Goal: Task Accomplishment & Management: Complete application form

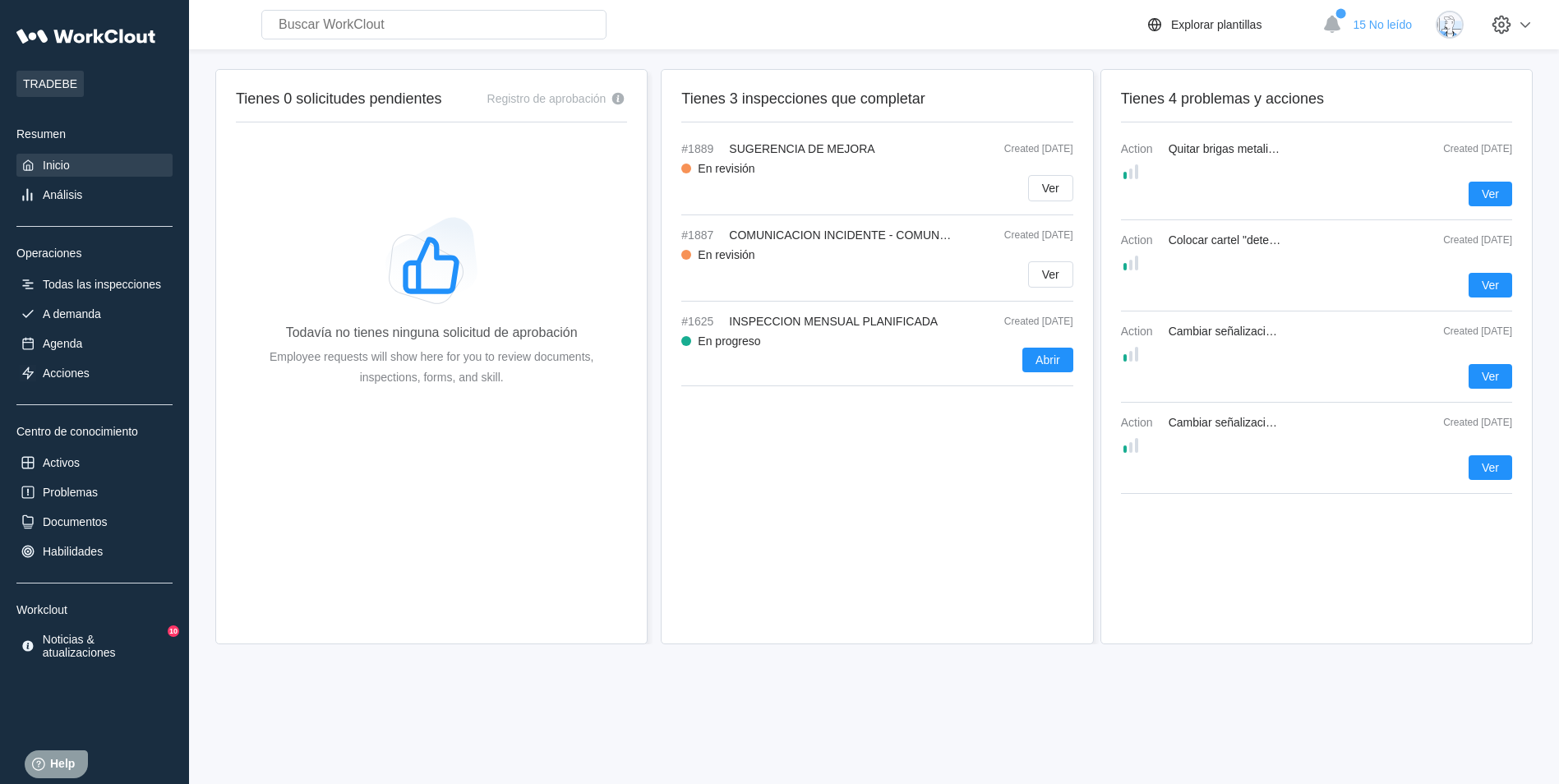
click at [725, 545] on div "Tienes 3 inspecciones que completar #1889 SUGERENCIA DE MEJORA Created 07/18/25…" at bounding box center [877, 356] width 432 height 575
click at [108, 286] on div "Todas las inspecciones" at bounding box center [101, 285] width 118 height 13
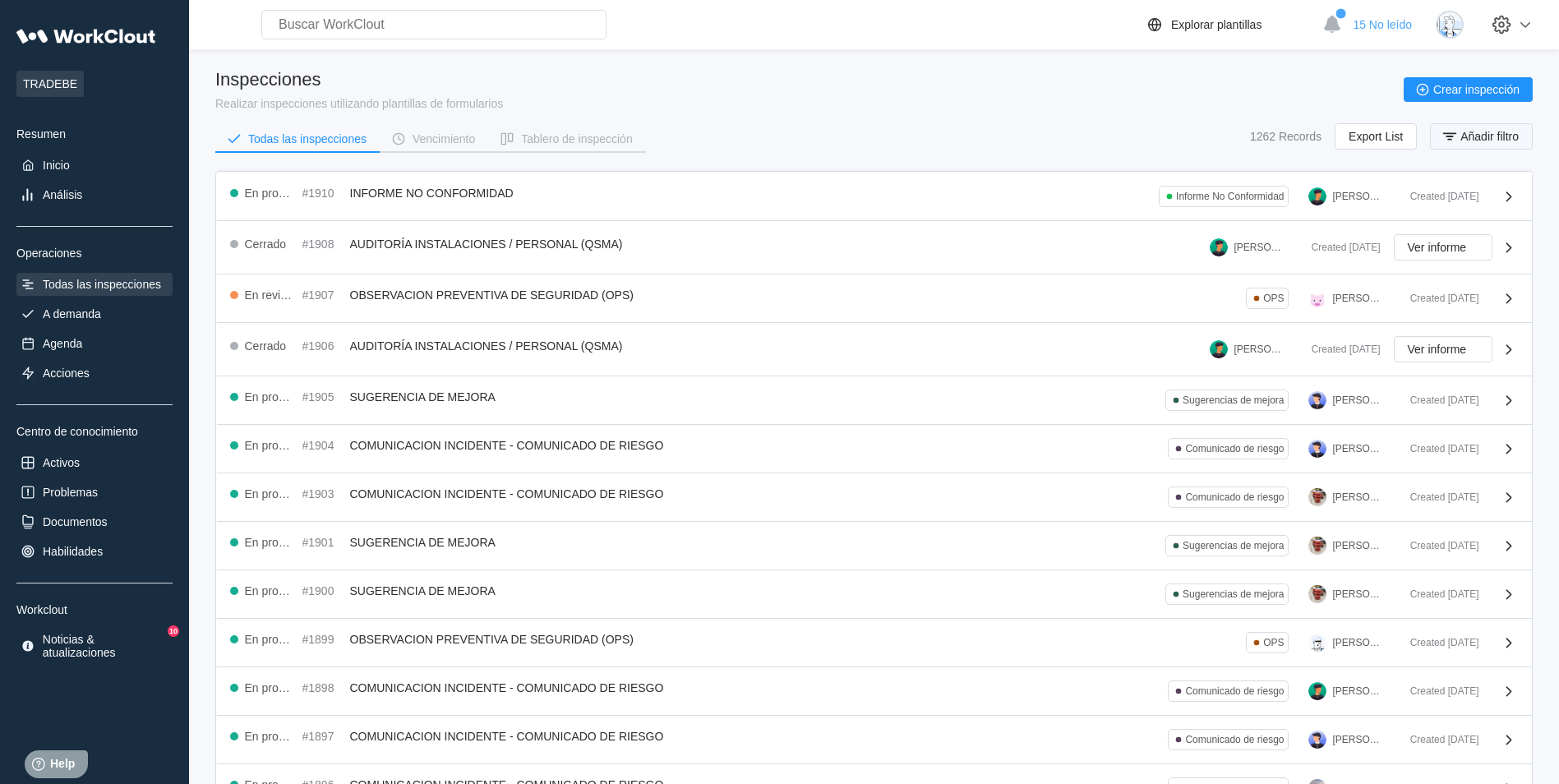
click at [1504, 136] on span "Añadir filtro" at bounding box center [1489, 137] width 59 height 12
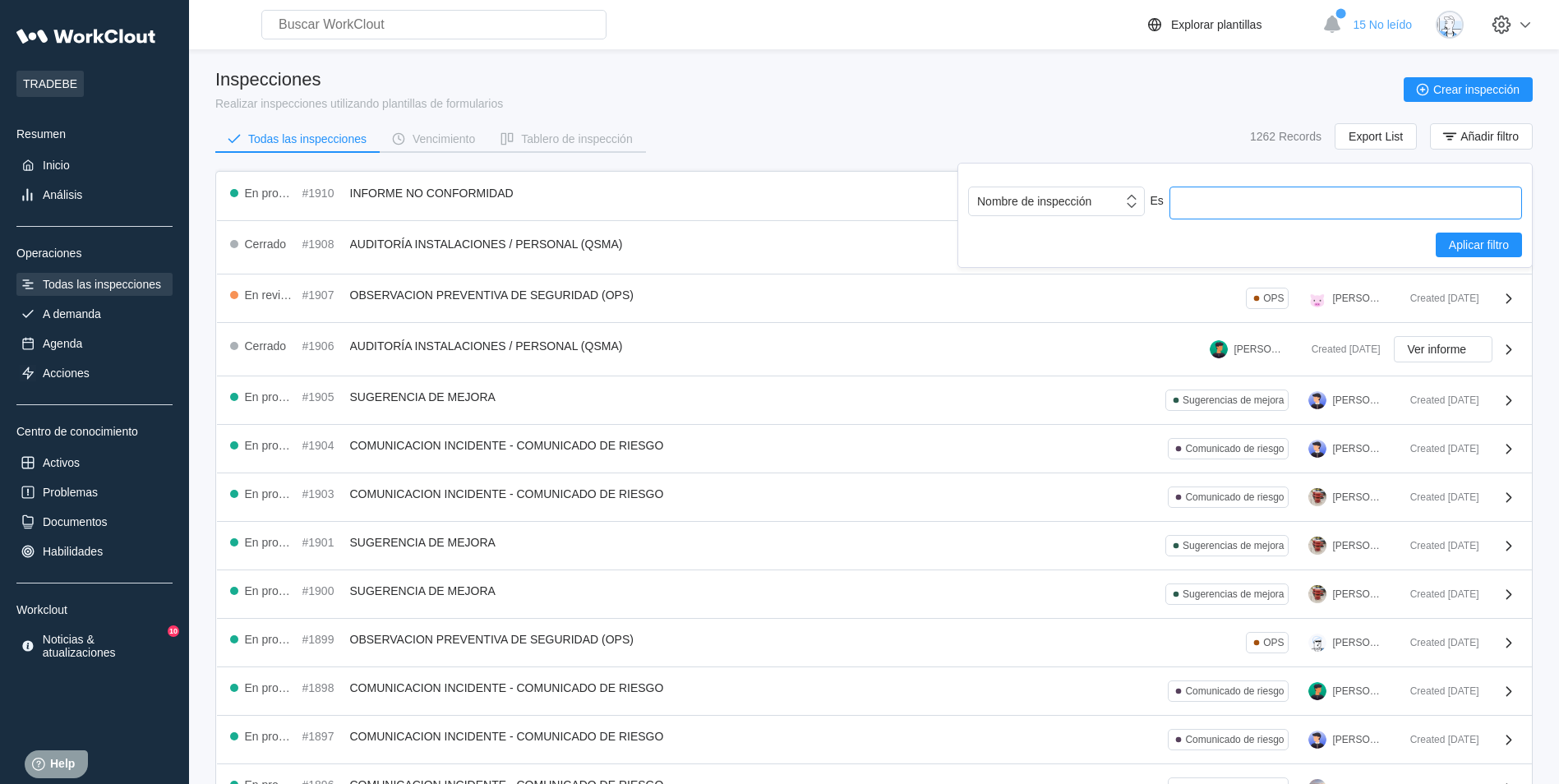
click at [1259, 196] on input "text" at bounding box center [1345, 203] width 353 height 33
click at [1123, 210] on div at bounding box center [1133, 201] width 22 height 31
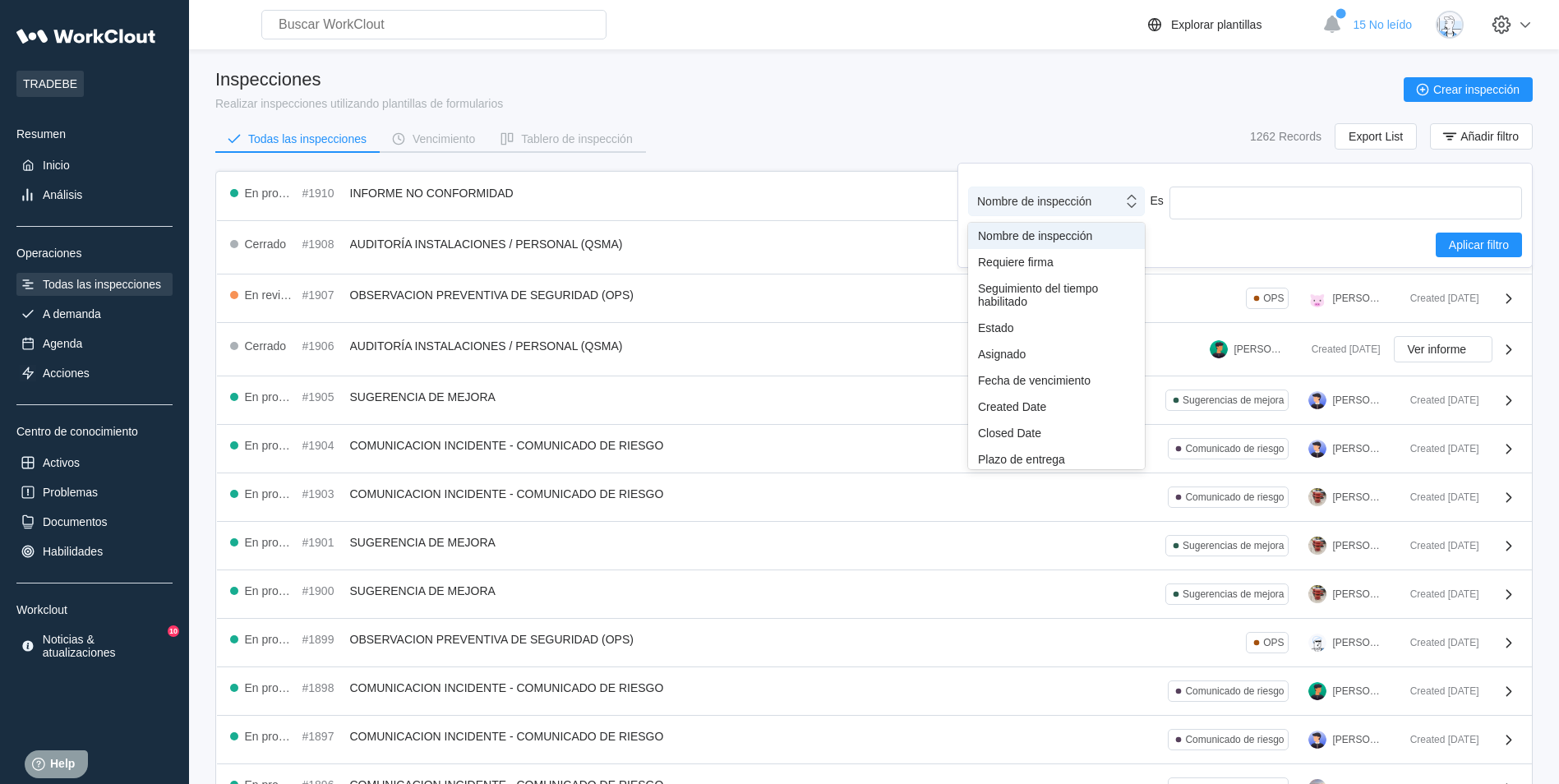
click at [1084, 203] on div "Nombre de inspección" at bounding box center [1035, 202] width 114 height 13
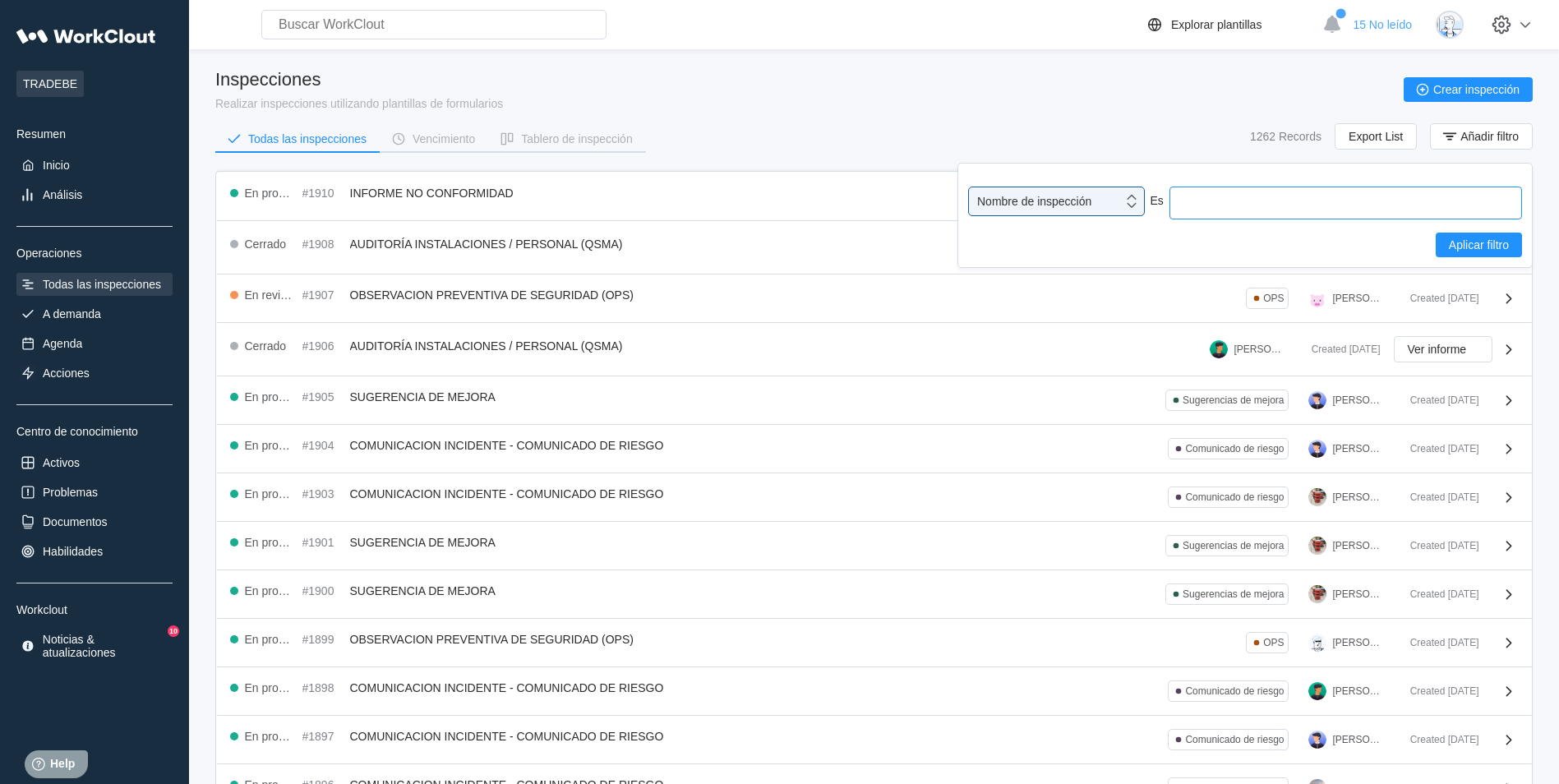
click at [1195, 200] on input "text" at bounding box center [1345, 203] width 353 height 33
type input "Charla"
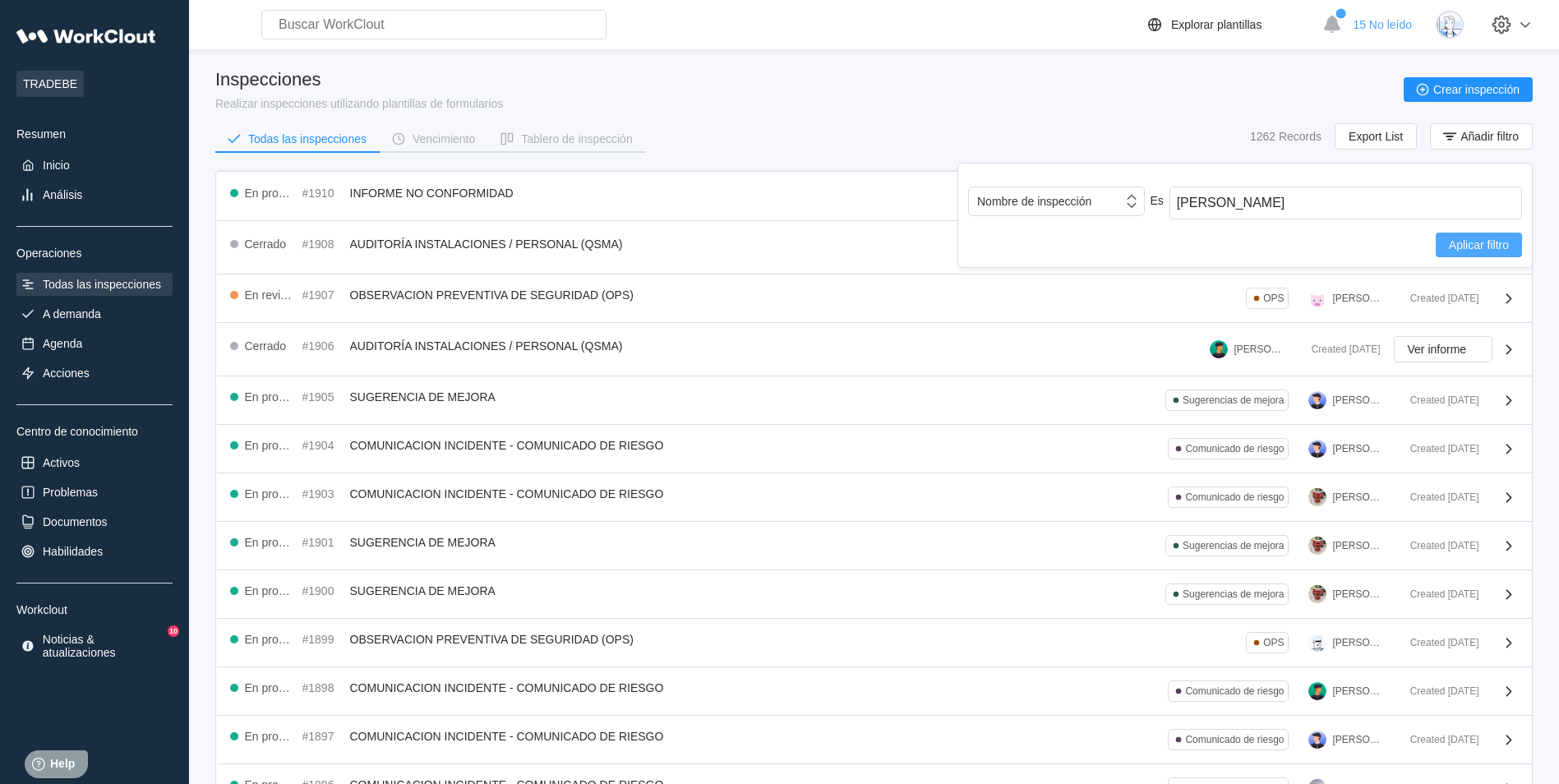
click at [1492, 245] on span "Aplicar filtro" at bounding box center [1479, 245] width 60 height 12
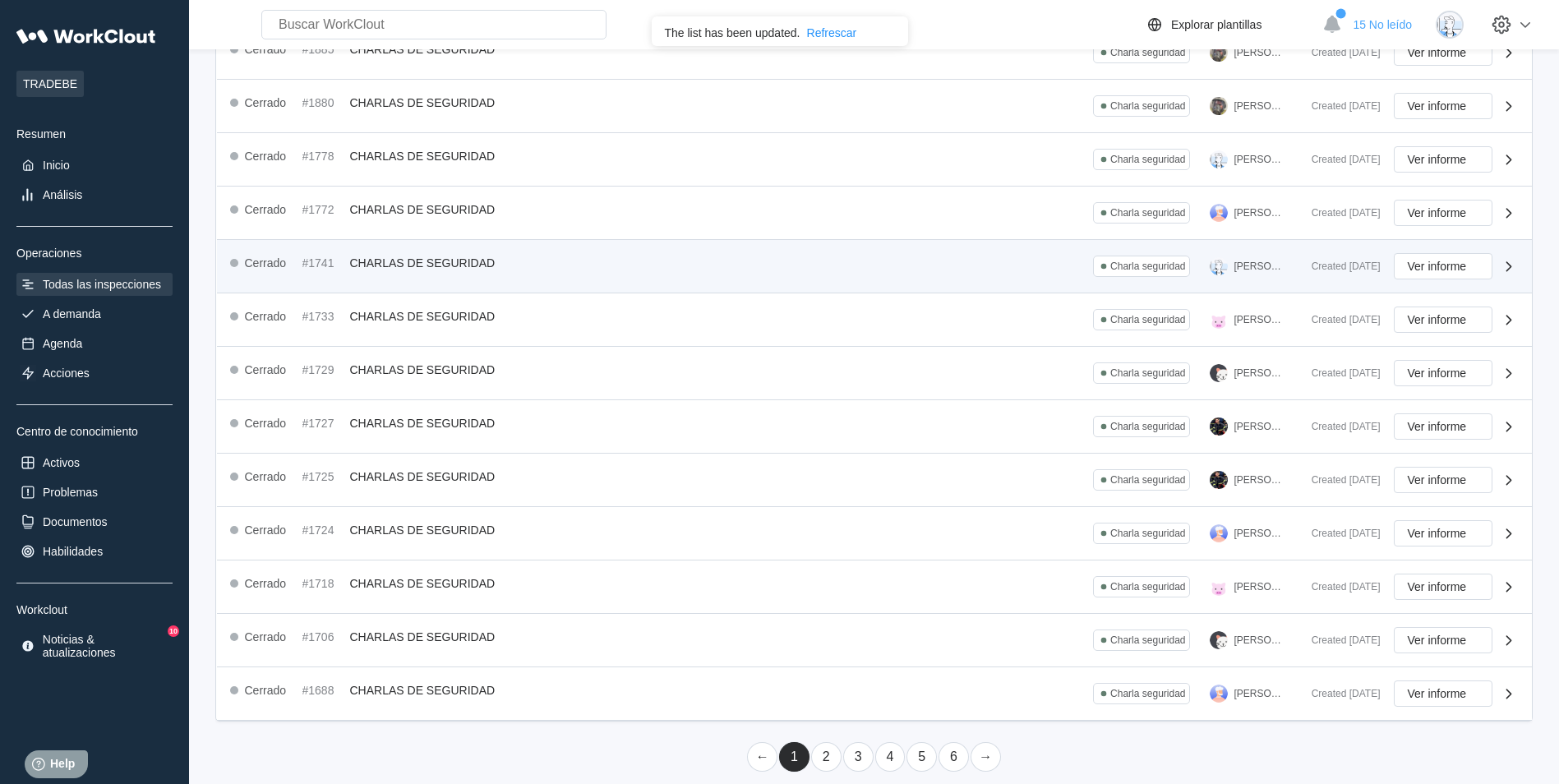
scroll to position [291, 0]
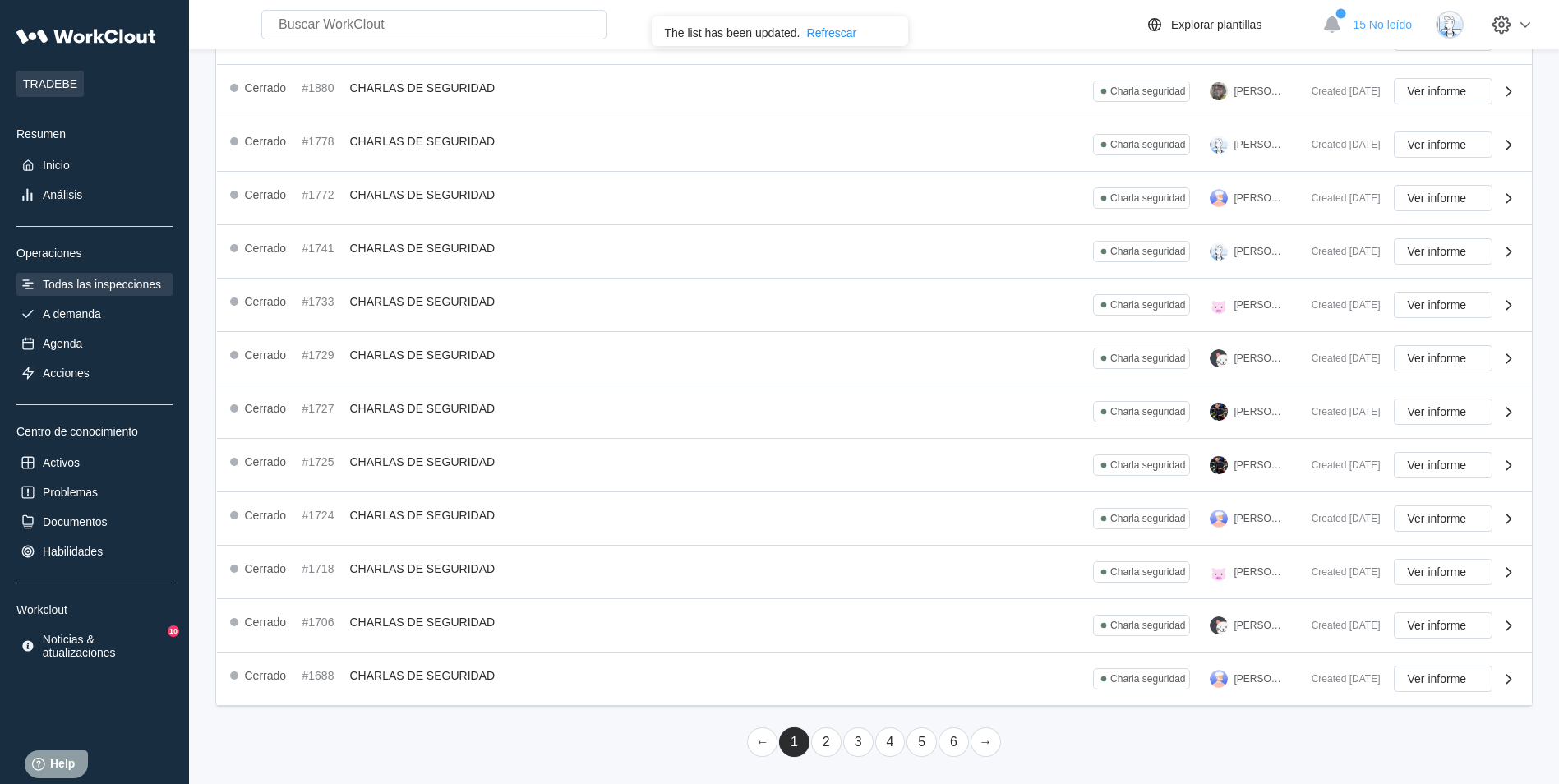
click at [853, 749] on link "3" at bounding box center [859, 741] width 30 height 29
click at [828, 741] on link "2" at bounding box center [826, 741] width 30 height 29
click at [860, 745] on link "3" at bounding box center [859, 741] width 30 height 29
click at [801, 740] on link "1" at bounding box center [794, 741] width 30 height 29
click at [956, 744] on link "6" at bounding box center [953, 741] width 30 height 29
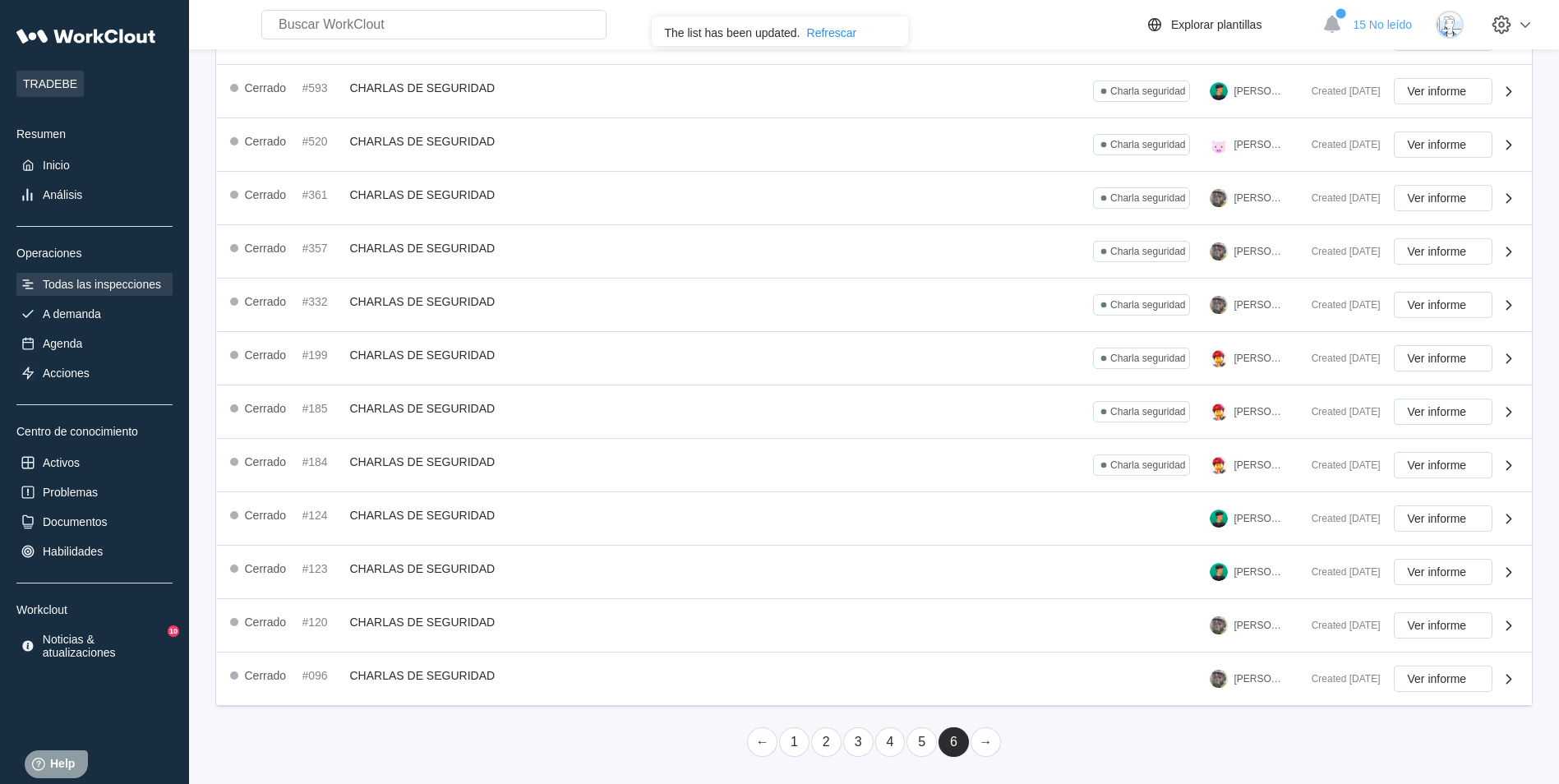
click at [978, 746] on link "→" at bounding box center [986, 741] width 30 height 29
click at [894, 740] on link "4" at bounding box center [890, 741] width 30 height 29
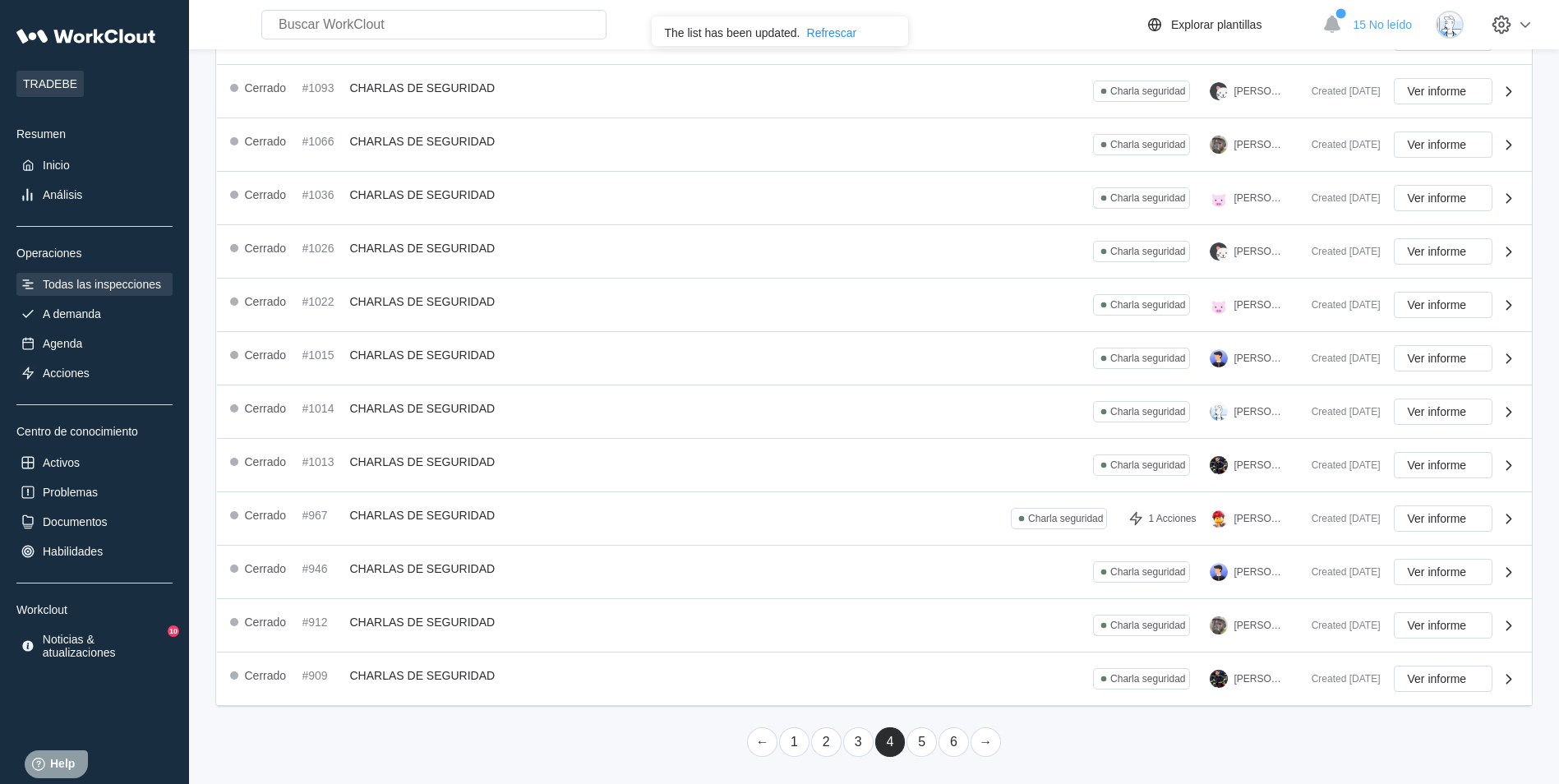
click at [862, 737] on link "3" at bounding box center [859, 741] width 30 height 29
click at [827, 741] on link "2" at bounding box center [826, 741] width 30 height 29
click at [792, 742] on link "1" at bounding box center [794, 741] width 30 height 29
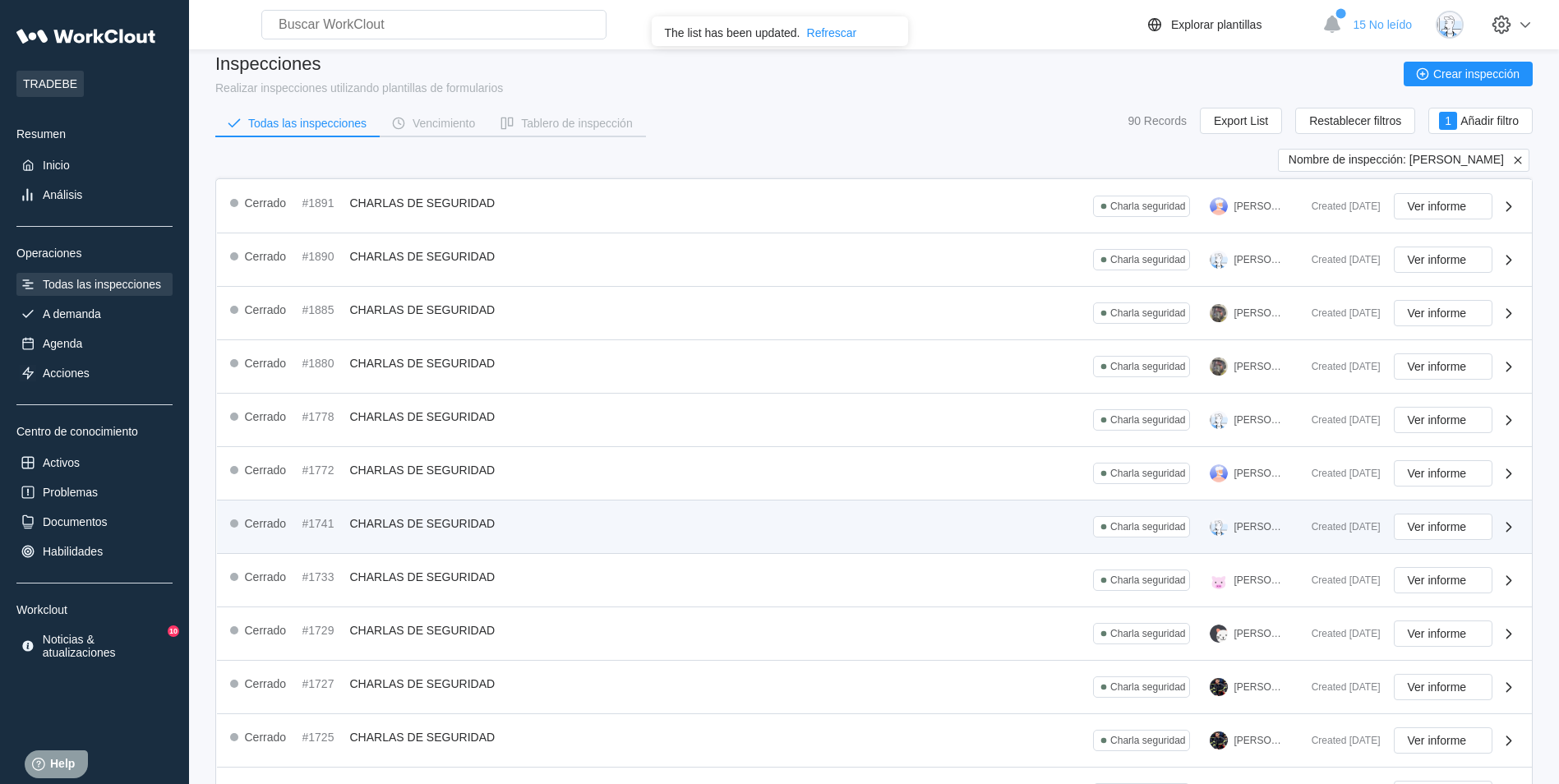
scroll to position [0, 0]
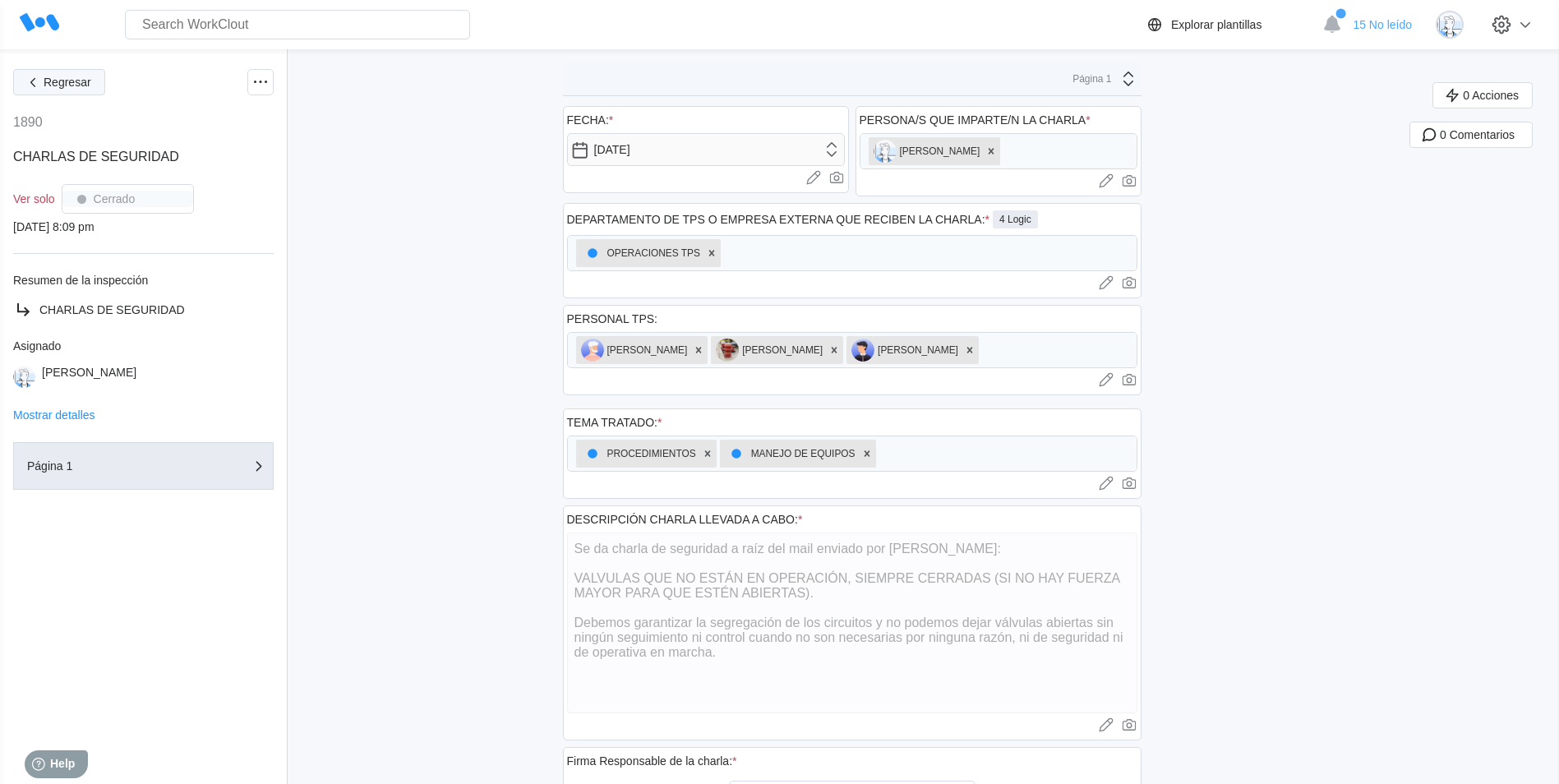
click at [45, 84] on span "Regresar" at bounding box center [67, 82] width 48 height 12
click at [44, 64] on div "Regresar 1890 CHARLAS DE SEGURIDAD Ver solo Cerrado 07/18/25 - 8:09 pm Resumen …" at bounding box center [143, 538] width 287 height 977
click at [46, 70] on button "Regresar" at bounding box center [59, 81] width 92 height 26
click at [76, 75] on button "Regresar" at bounding box center [59, 81] width 92 height 26
